Goal: Find specific page/section: Find specific page/section

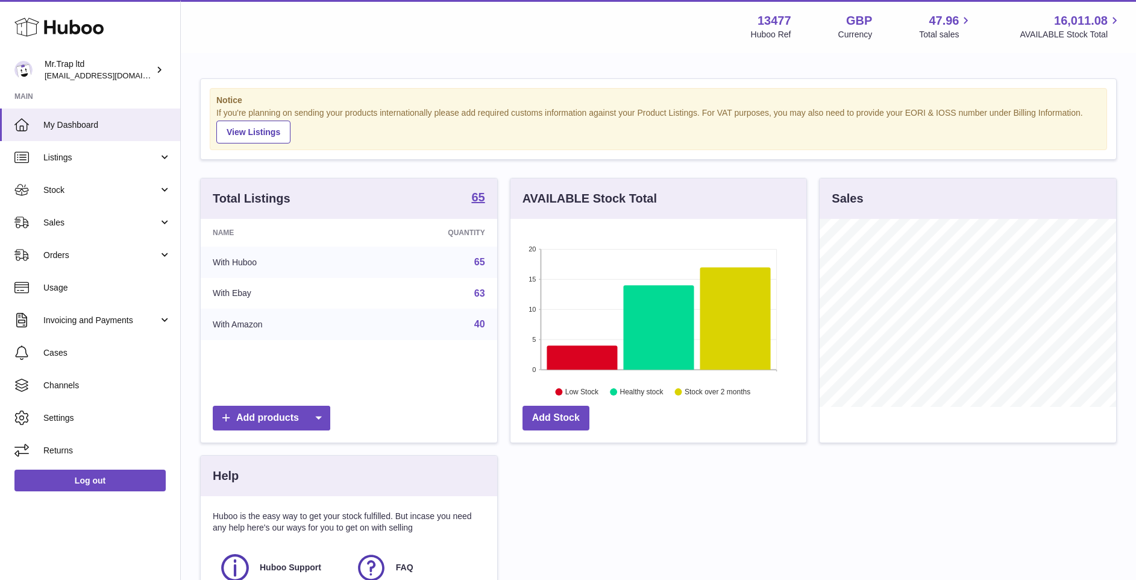
scroll to position [188, 296]
click at [90, 228] on span "Sales" at bounding box center [100, 222] width 115 height 11
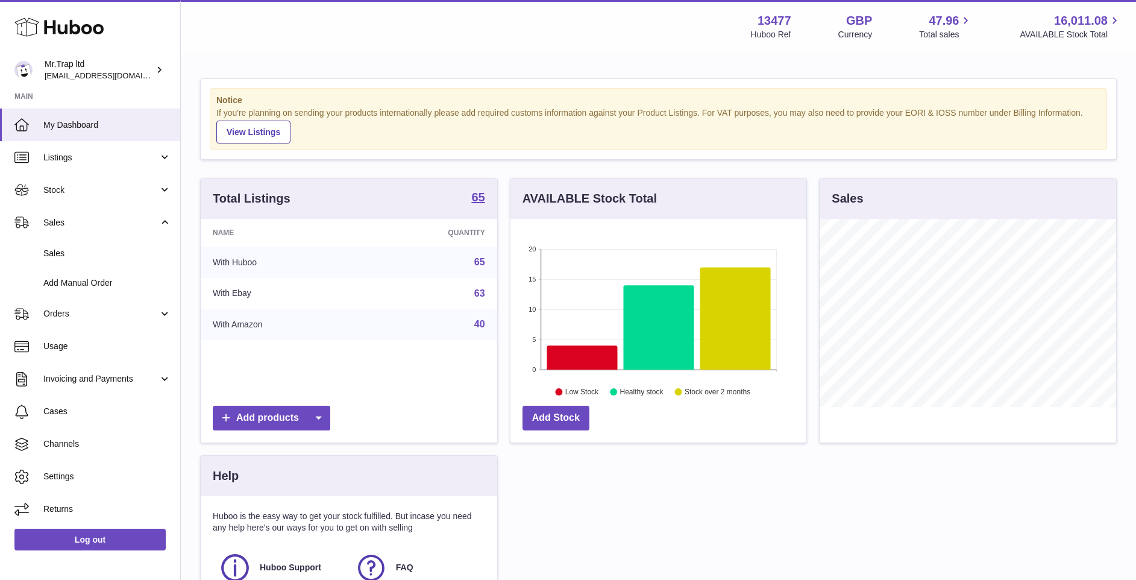
click at [88, 255] on span "Sales" at bounding box center [107, 253] width 128 height 11
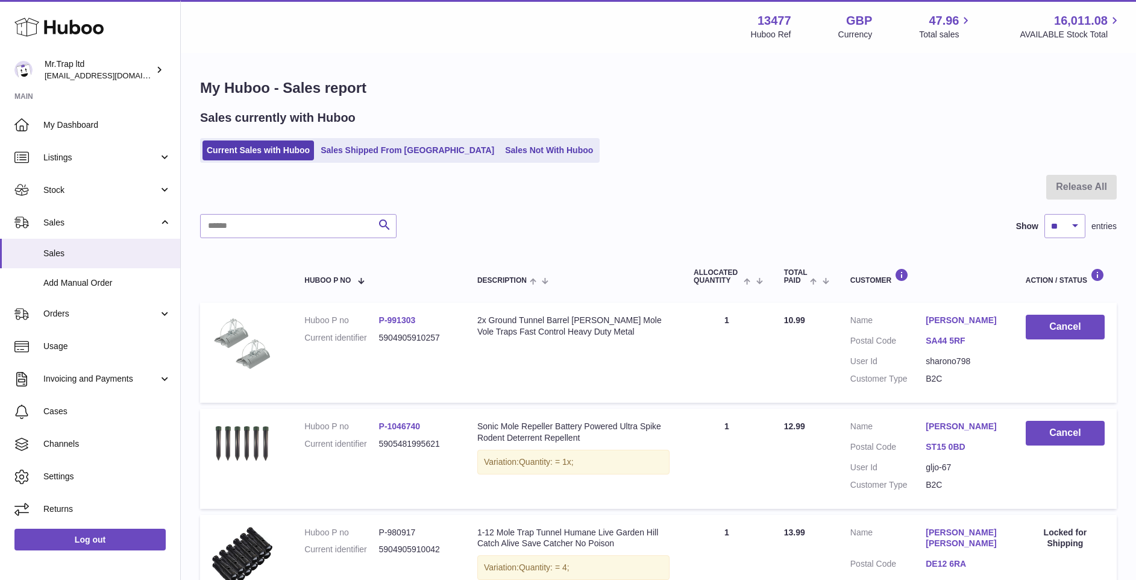
click at [512, 151] on link "Sales Not With Huboo" at bounding box center [549, 150] width 96 height 20
